Goal: Check status: Check status

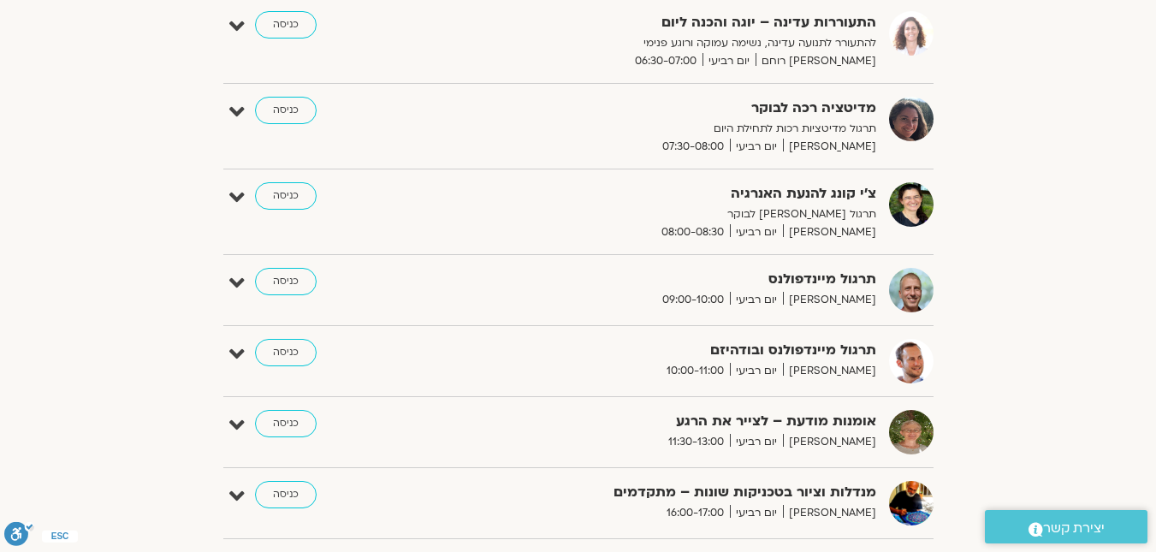
scroll to position [80, 0]
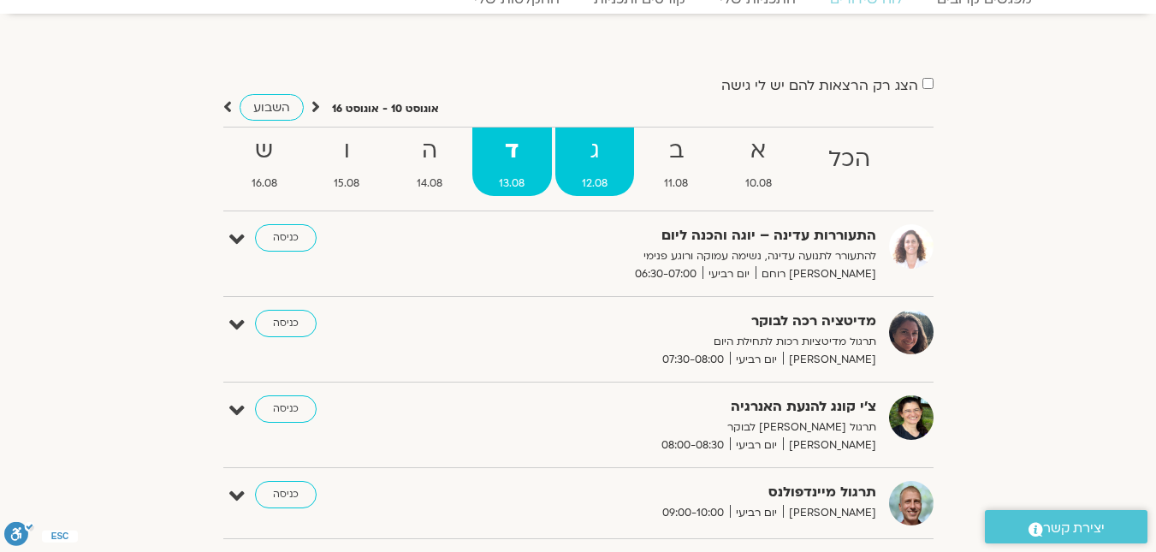
click at [605, 181] on span "12.08" at bounding box center [595, 184] width 80 height 18
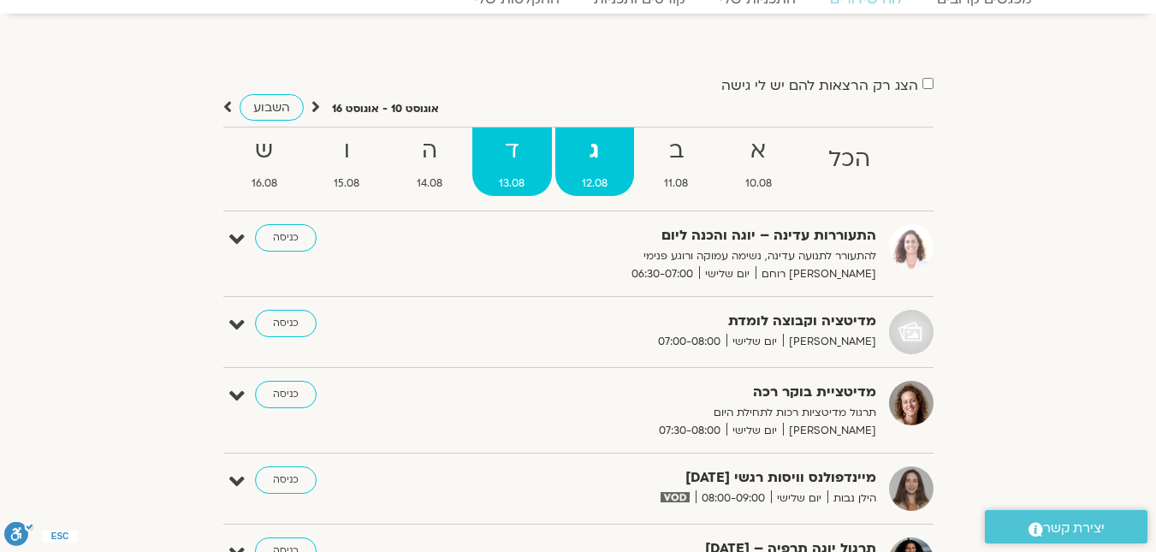
click at [519, 176] on span "13.08" at bounding box center [512, 184] width 80 height 18
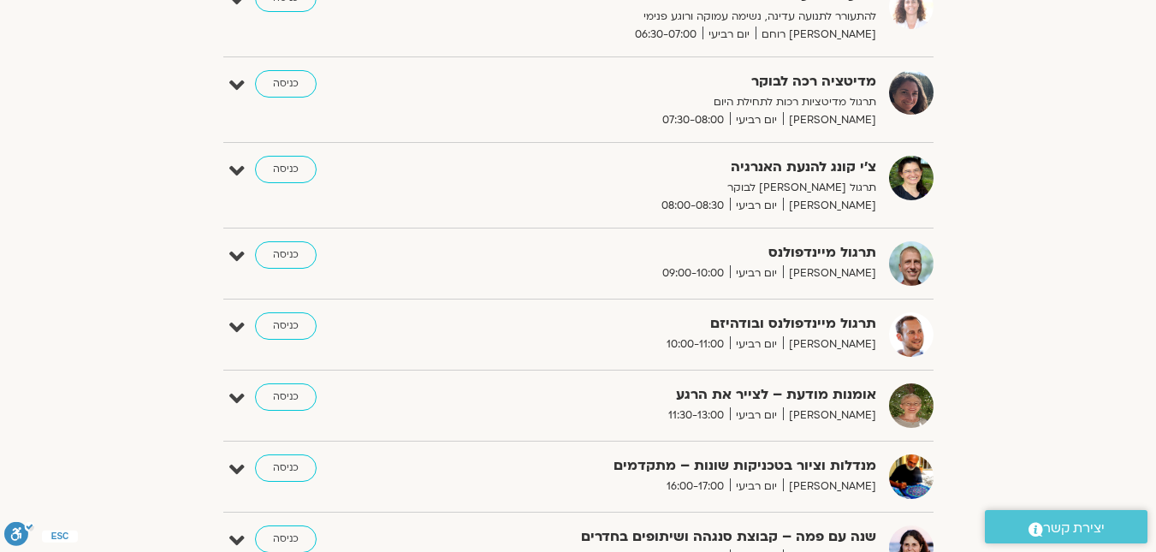
scroll to position [171, 0]
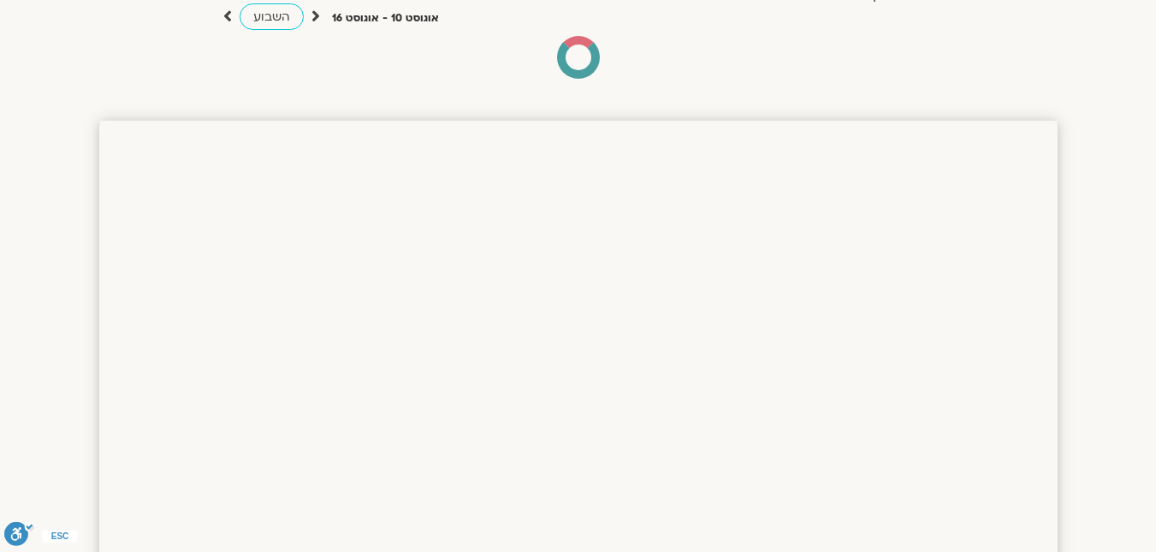
scroll to position [171, 0]
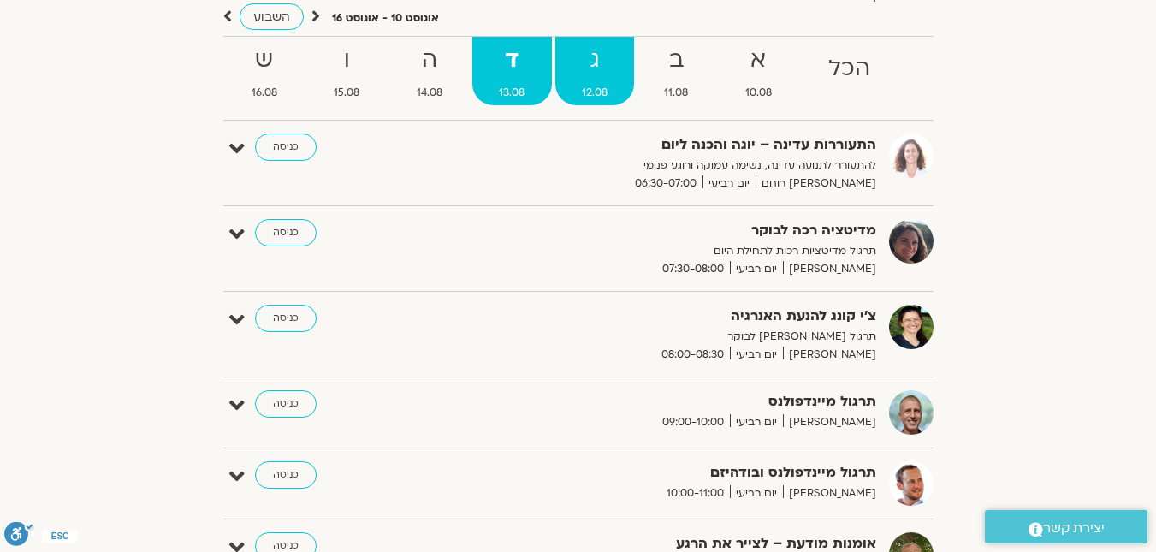
click at [594, 67] on strong "ג" at bounding box center [595, 60] width 80 height 39
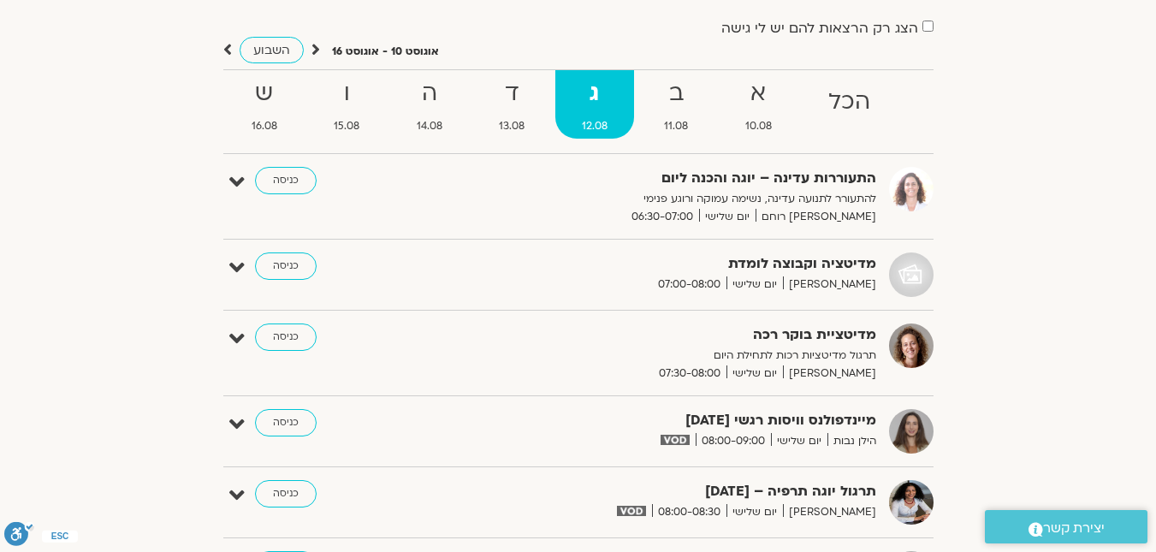
scroll to position [0, 0]
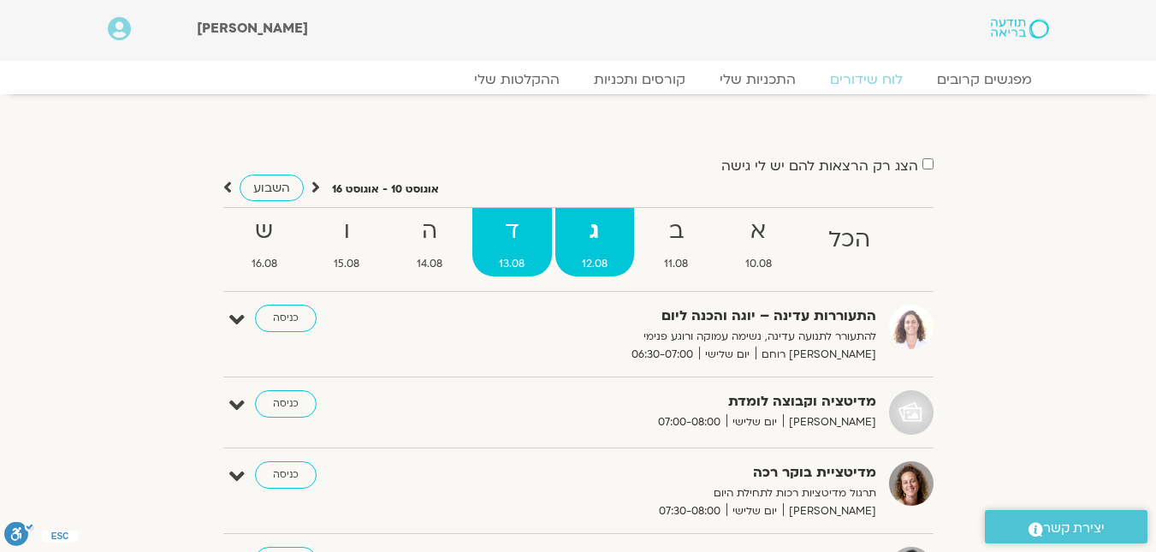
click at [511, 259] on span "13.08" at bounding box center [512, 264] width 80 height 18
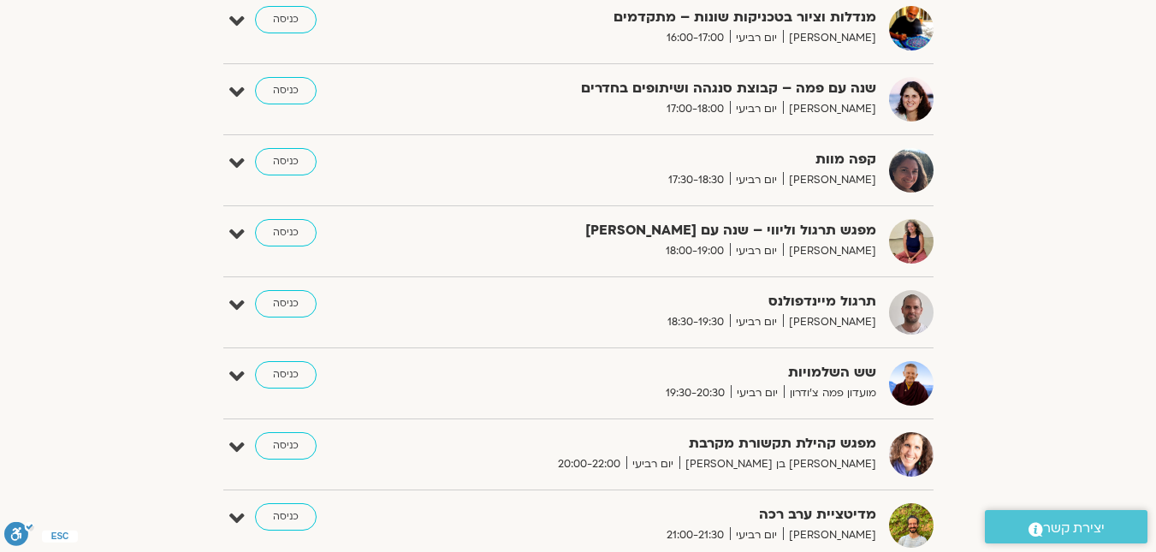
scroll to position [770, 0]
